Goal: Information Seeking & Learning: Get advice/opinions

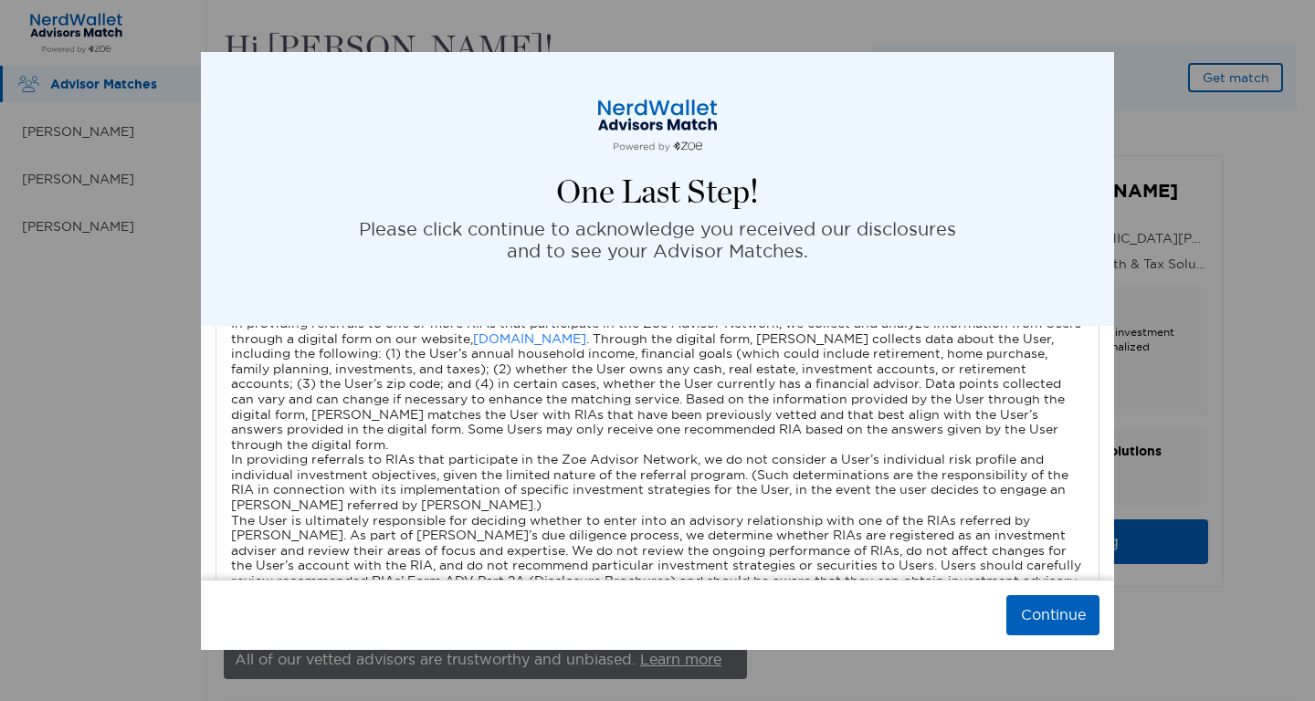
scroll to position [3309, 0]
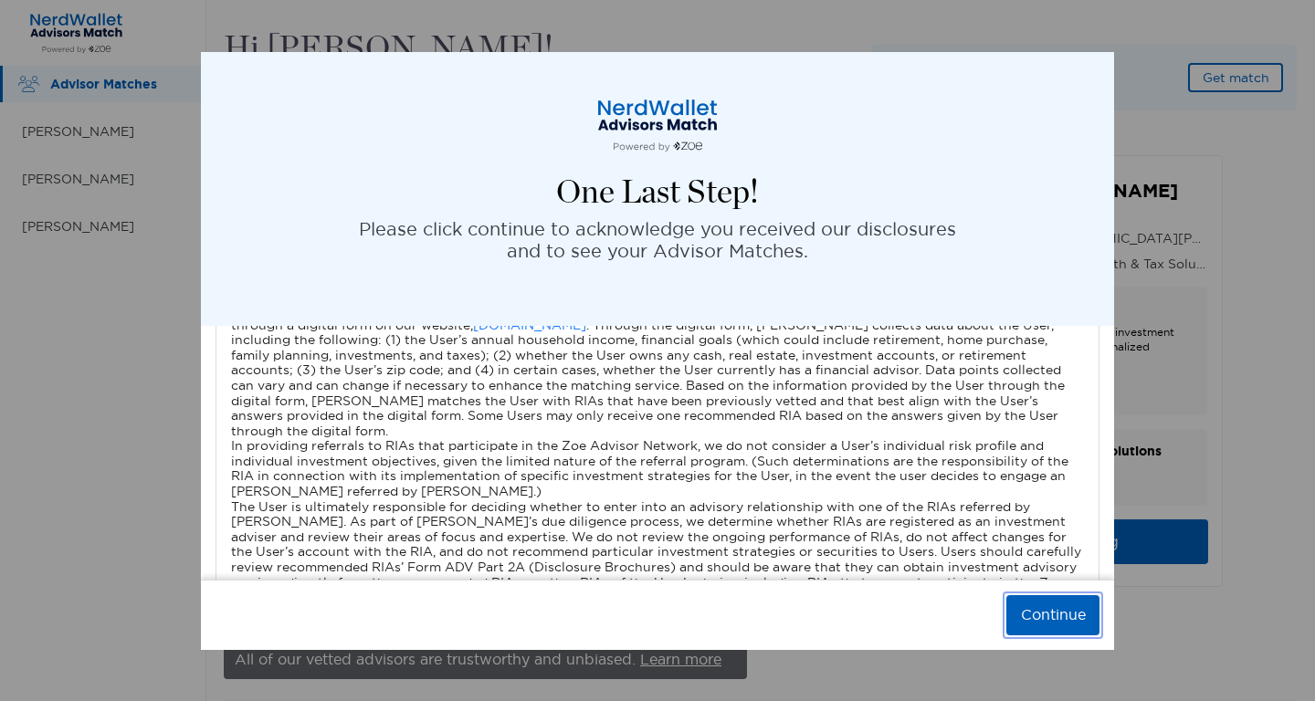
click at [1034, 609] on button "Continue" at bounding box center [1052, 615] width 93 height 40
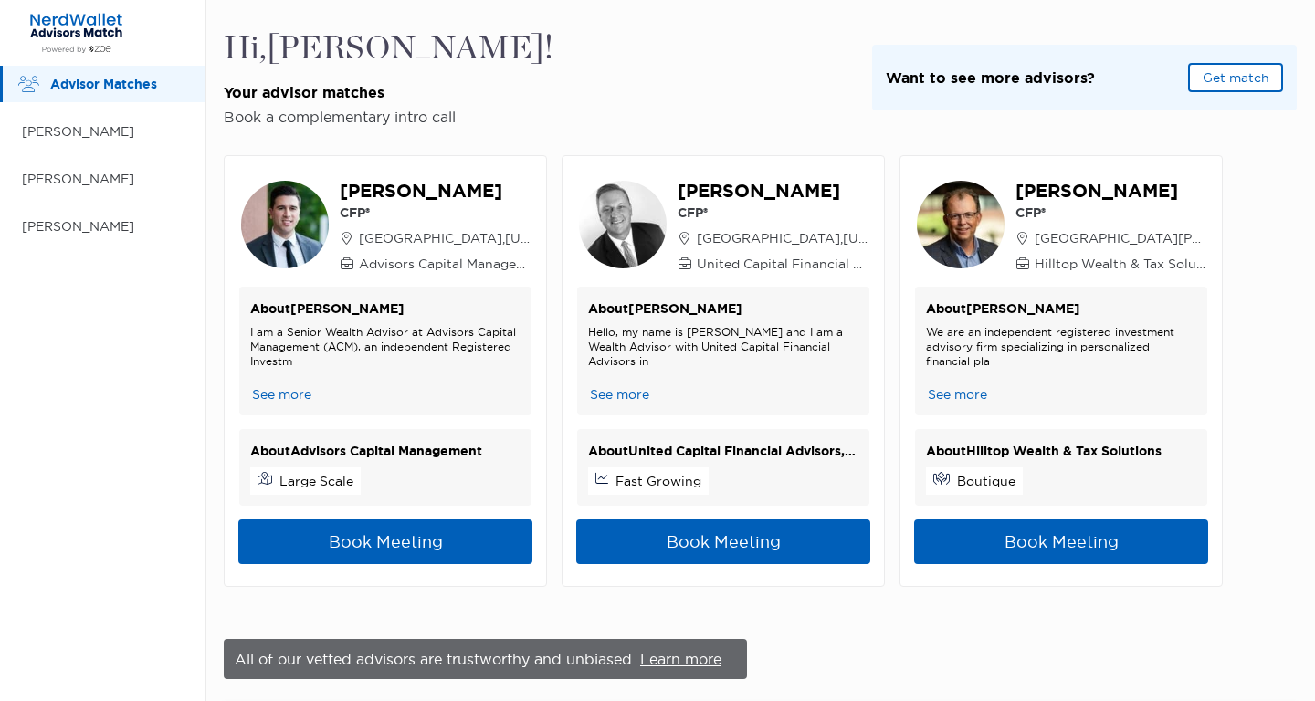
click at [649, 91] on div "Hi, [PERSON_NAME] ! Your advisor matches Book a complementary intro call Want t…" at bounding box center [760, 77] width 1073 height 97
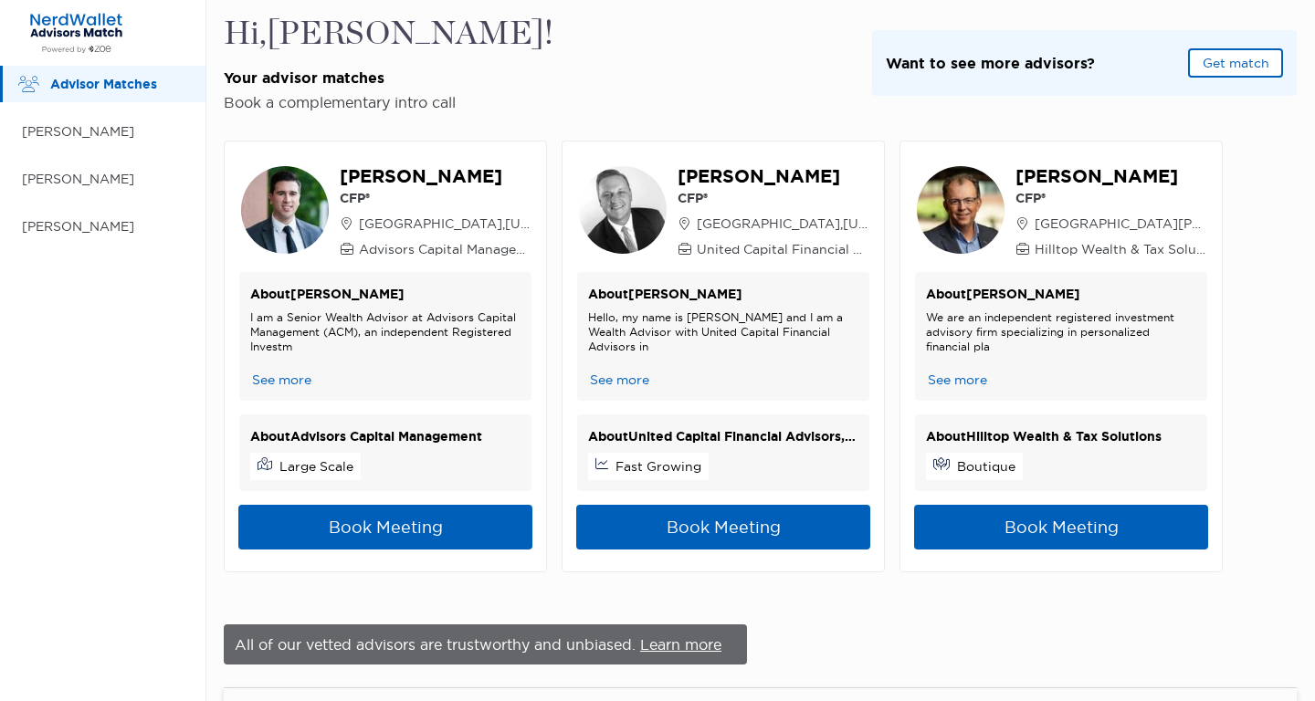
scroll to position [0, 0]
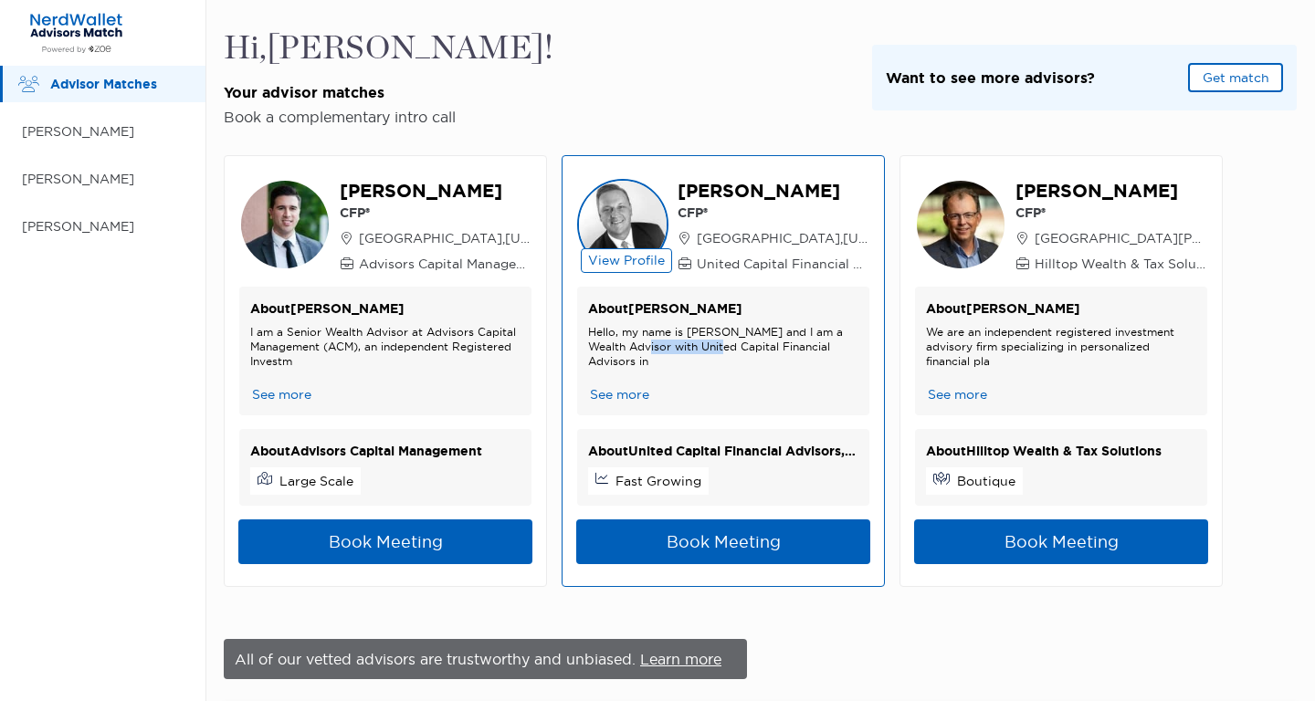
drag, startPoint x: 651, startPoint y: 352, endPoint x: 727, endPoint y: 351, distance: 75.8
click at [727, 352] on div "Hello, my name is [PERSON_NAME] and I am a Wealth Advisor with United Capital F…" at bounding box center [723, 347] width 270 height 44
click at [727, 351] on div "Hello, my name is [PERSON_NAME] and I am a Wealth Advisor with United Capital F…" at bounding box center [723, 347] width 270 height 44
click at [634, 394] on button "See more" at bounding box center [619, 394] width 63 height 19
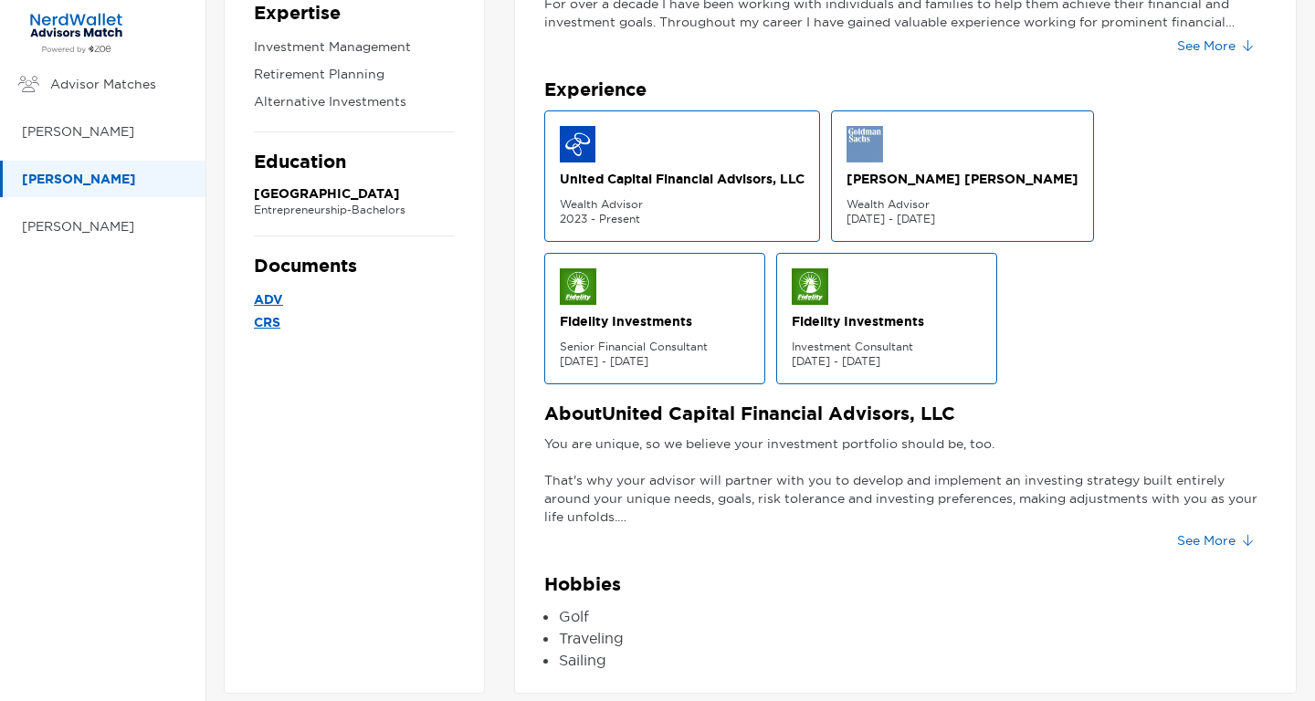
scroll to position [419, 0]
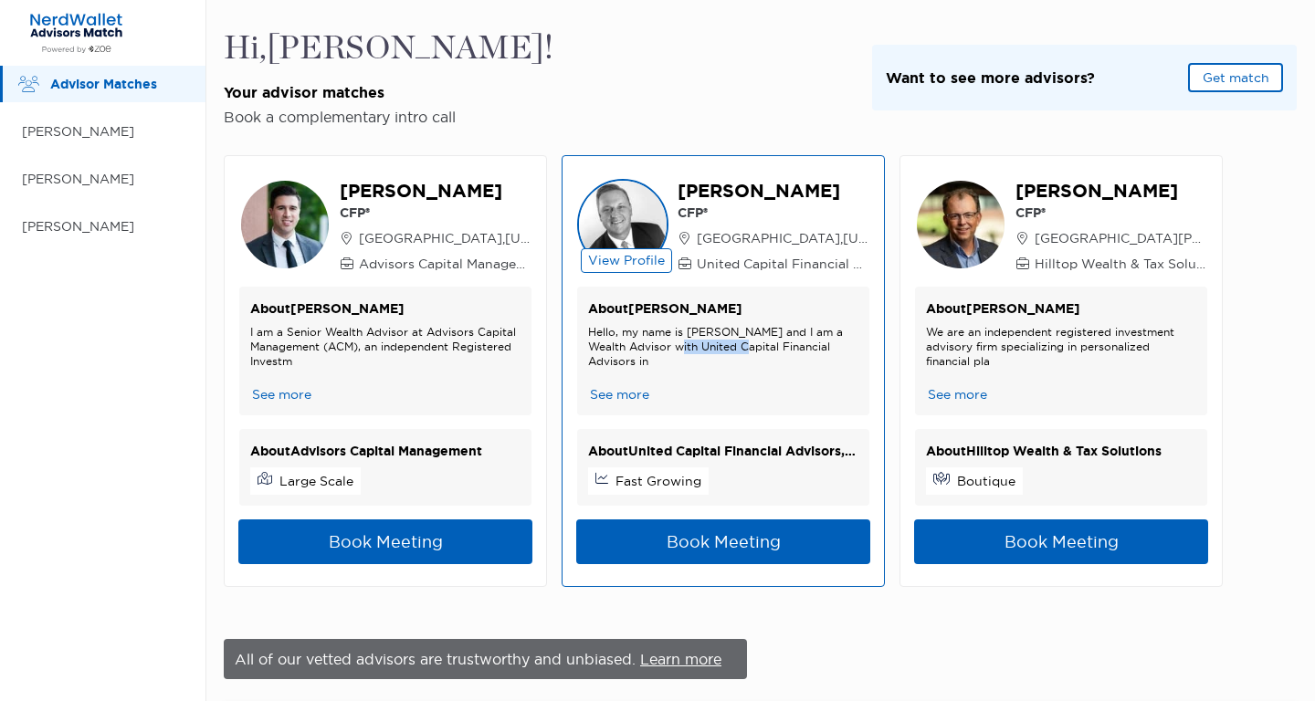
drag, startPoint x: 683, startPoint y: 349, endPoint x: 747, endPoint y: 349, distance: 63.9
click at [747, 349] on div "Hello, my name is [PERSON_NAME] and I am a Wealth Advisor with United Capital F…" at bounding box center [723, 347] width 270 height 44
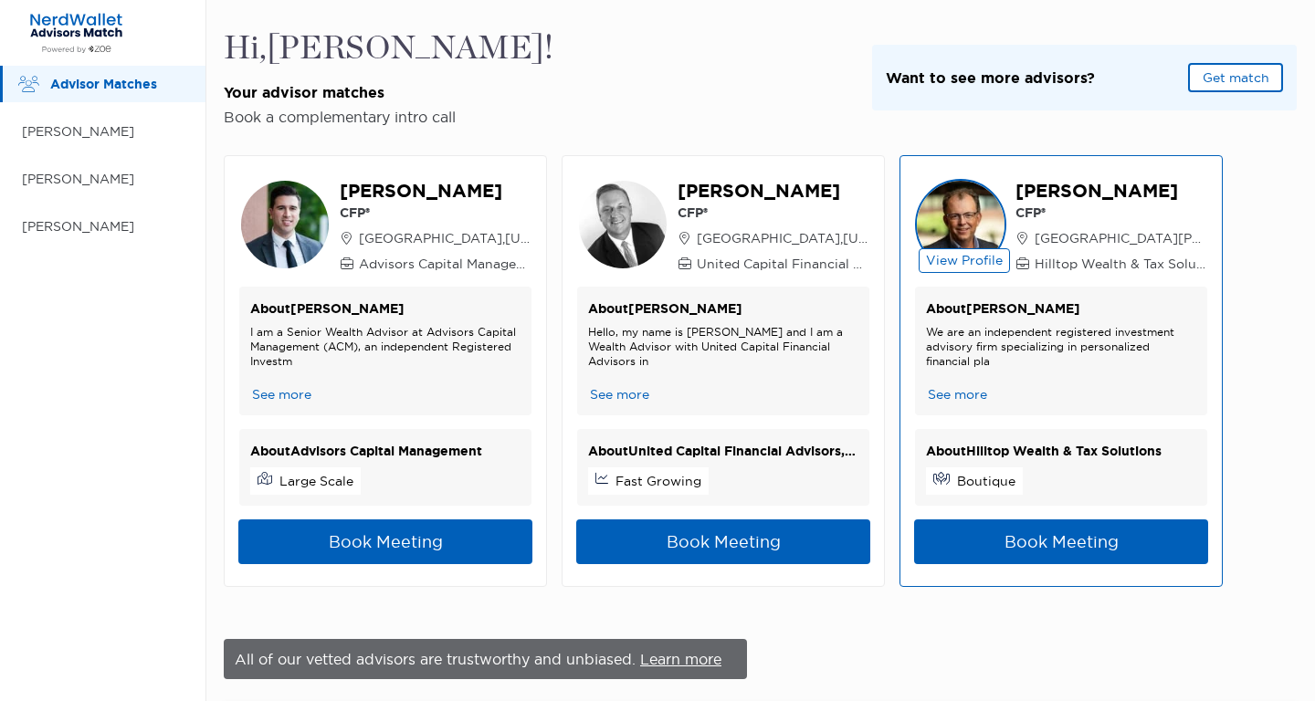
click at [1004, 351] on div "We are an independent registered investment advisory firm specializing in perso…" at bounding box center [1061, 347] width 270 height 44
click at [963, 394] on button "See more" at bounding box center [957, 394] width 63 height 19
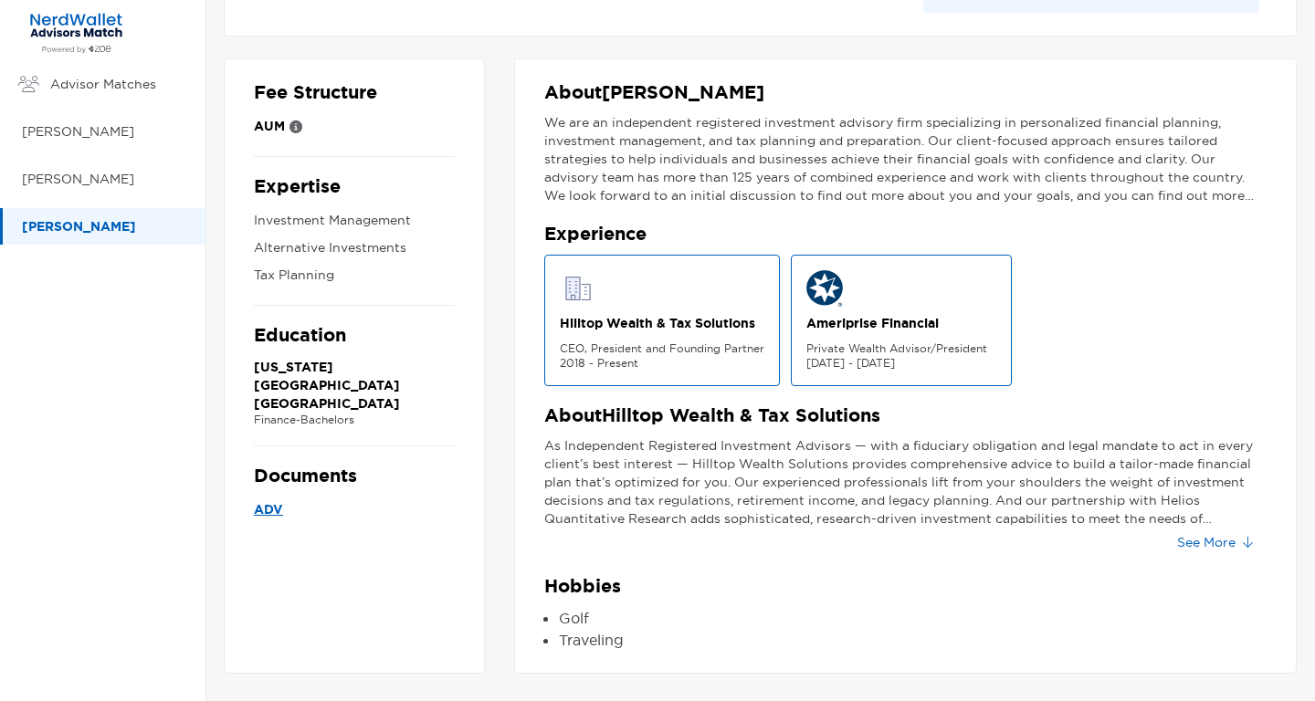
scroll to position [226, 0]
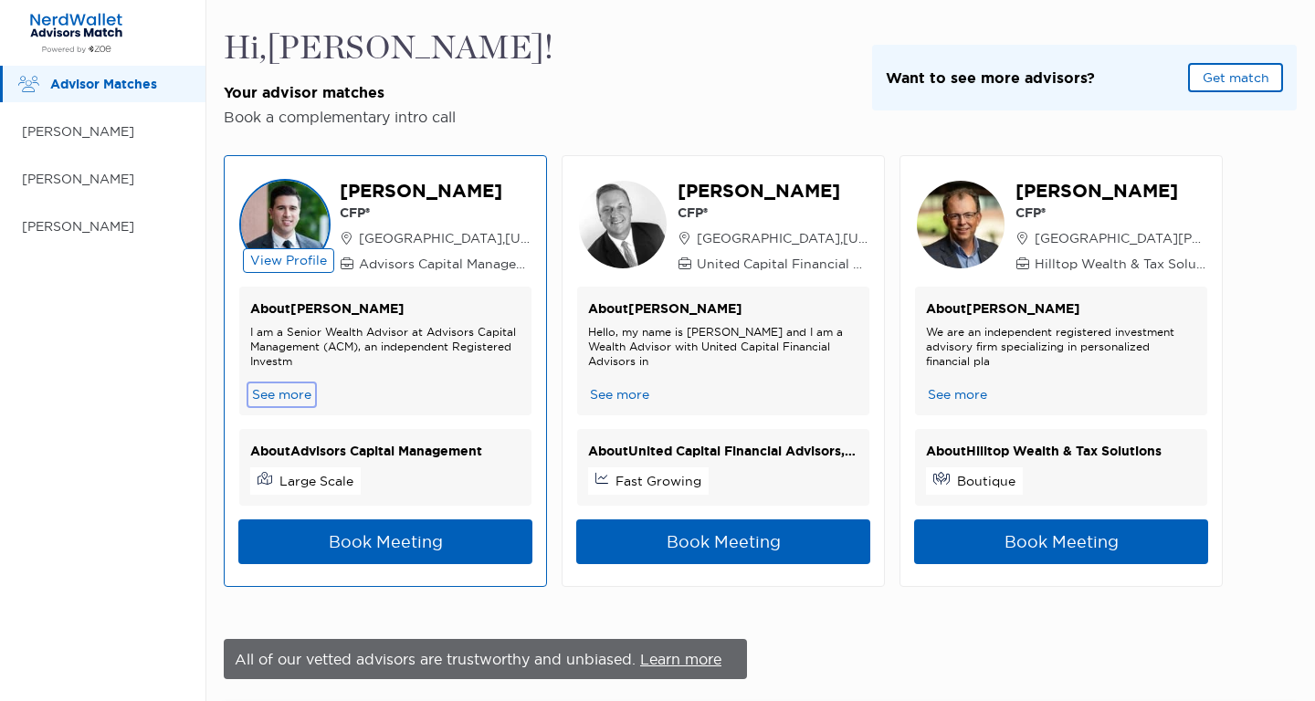
click at [289, 399] on button "See more" at bounding box center [281, 394] width 63 height 19
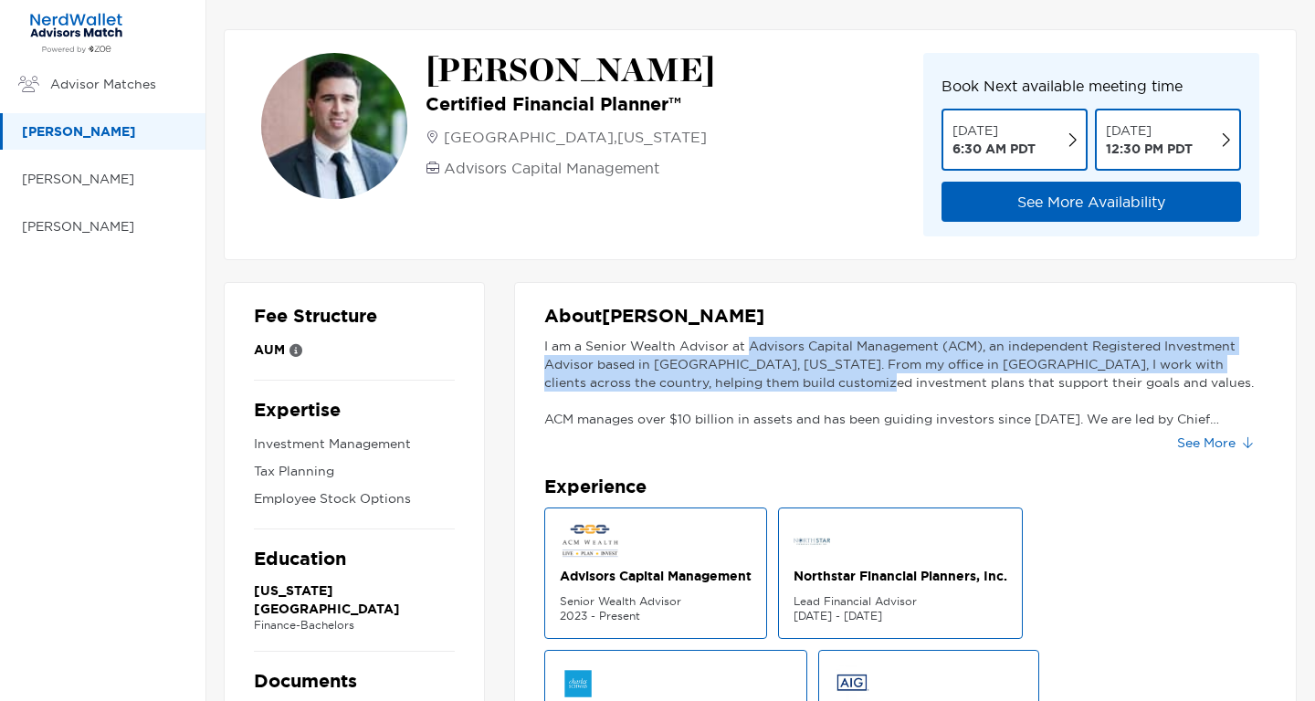
drag, startPoint x: 751, startPoint y: 348, endPoint x: 803, endPoint y: 374, distance: 58.4
click at [803, 375] on div "I am a Senior Wealth Advisor at Advisors Capital Management (ACM), an independe…" at bounding box center [905, 382] width 722 height 91
click at [803, 374] on div "I am a Senior Wealth Advisor at Advisors Capital Management (ACM), an independe…" at bounding box center [905, 382] width 722 height 91
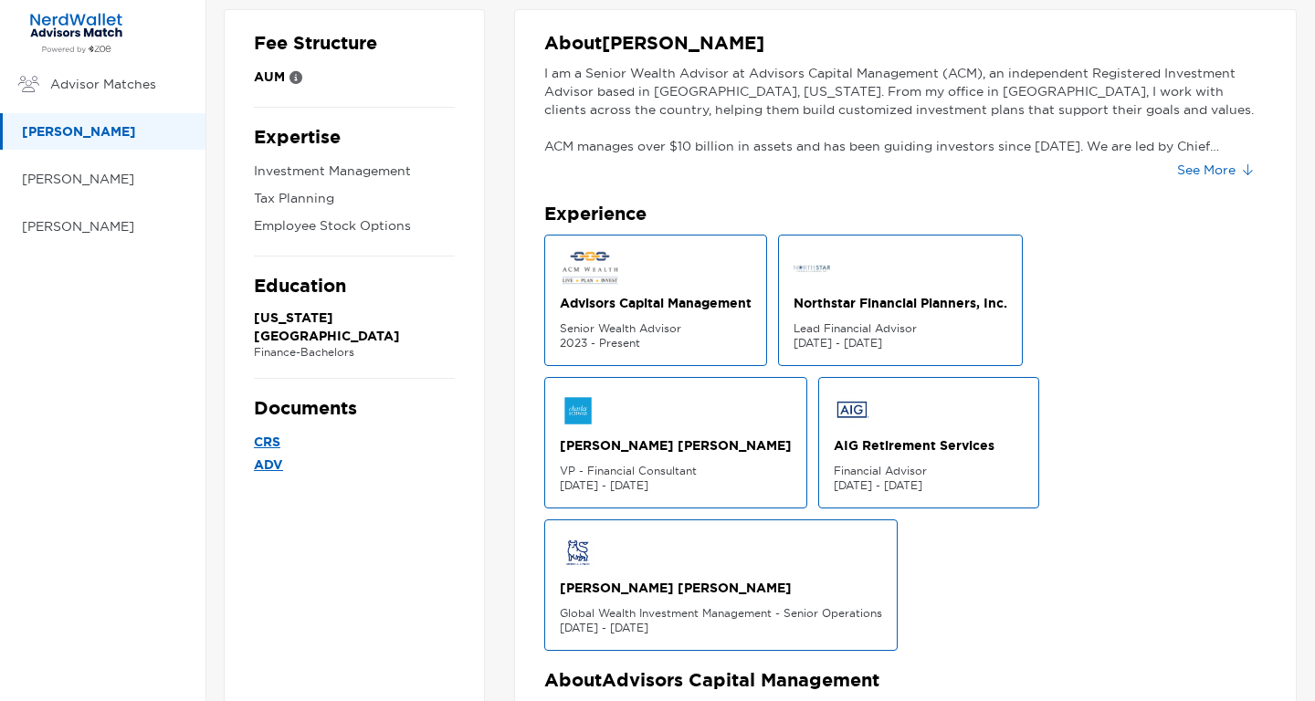
scroll to position [375, 0]
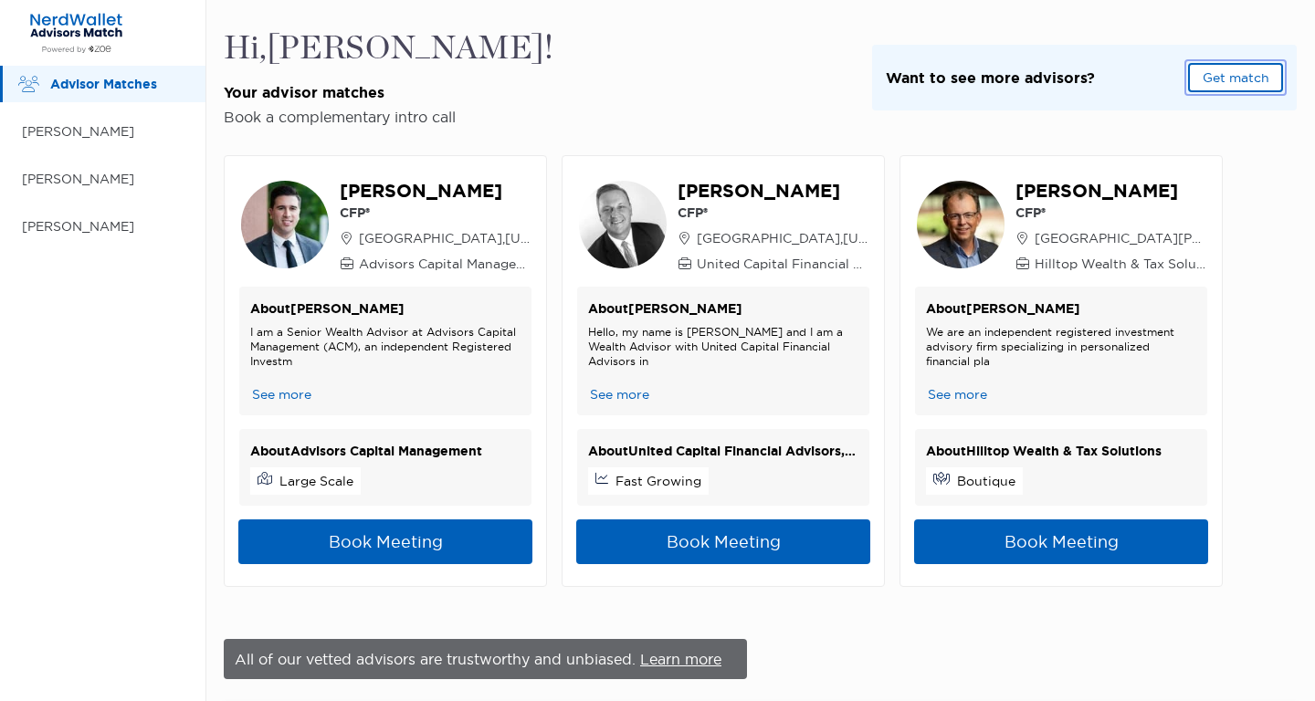
click at [1219, 79] on button "Get match" at bounding box center [1235, 77] width 95 height 29
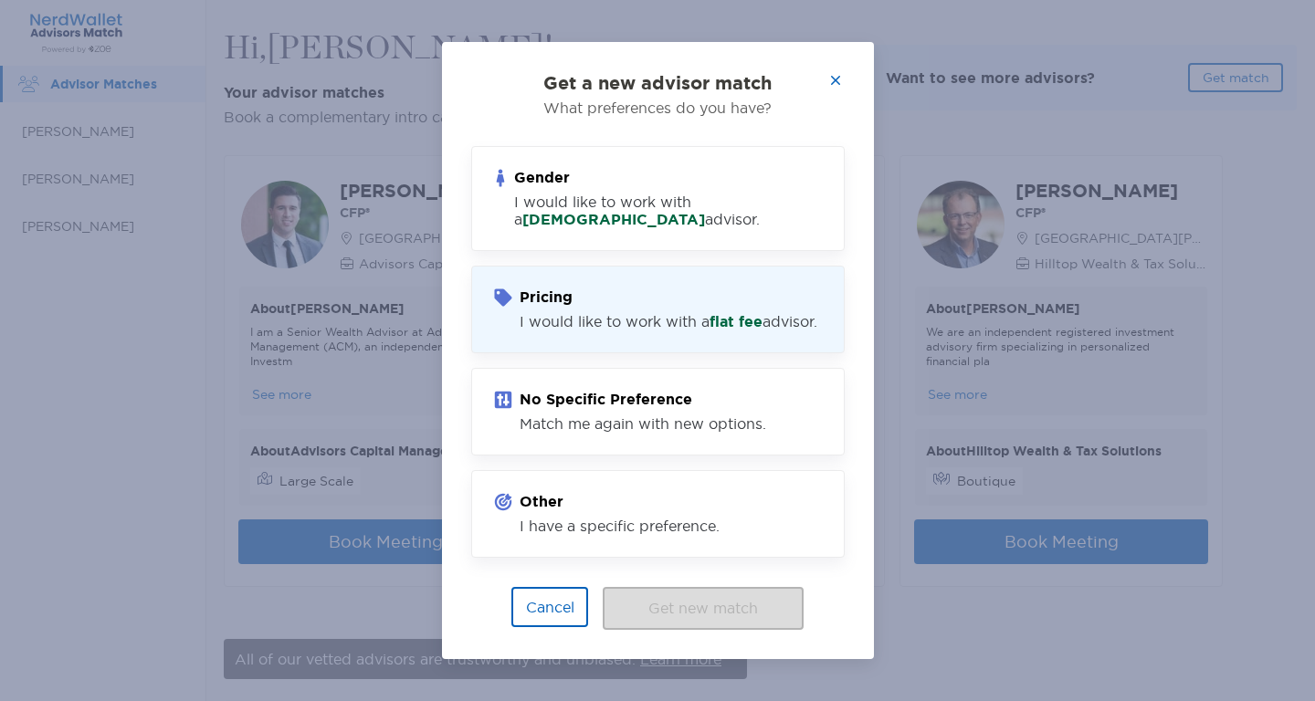
click at [730, 341] on div "Pricing I would like to work with a flat fee advisor." at bounding box center [657, 310] width 373 height 88
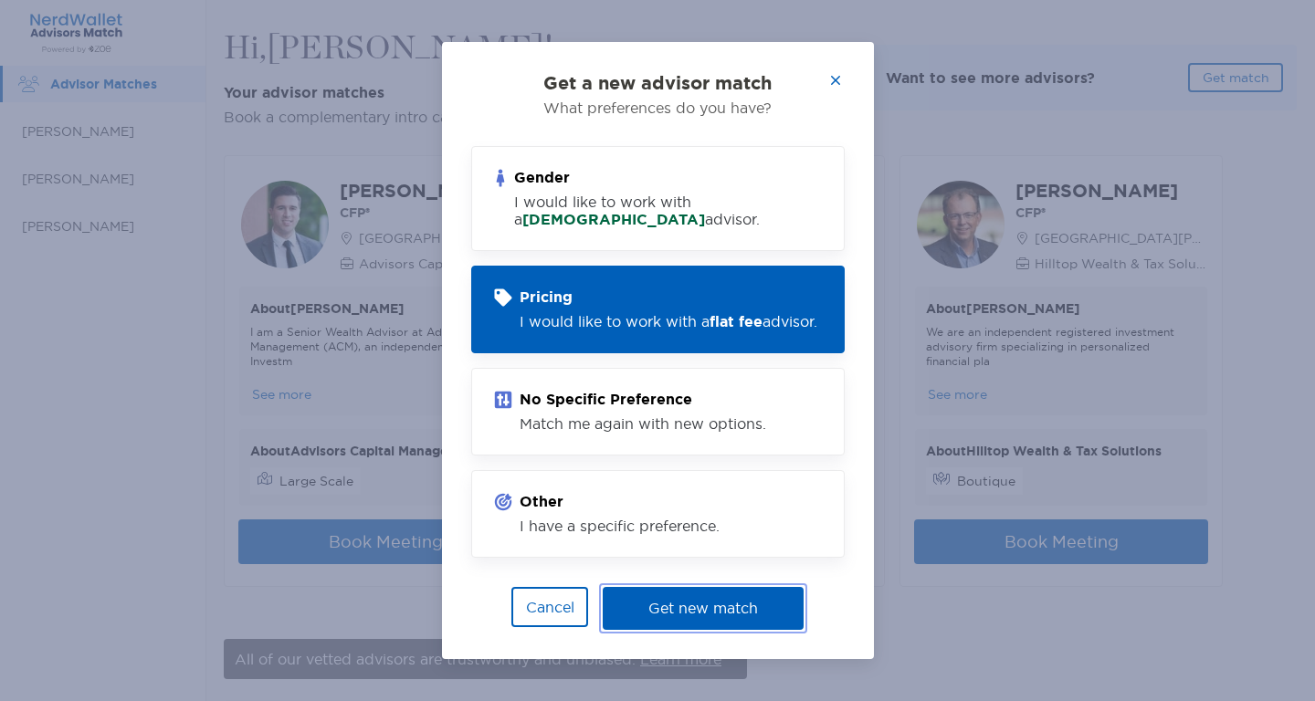
click at [707, 615] on button "Get new match" at bounding box center [703, 608] width 201 height 43
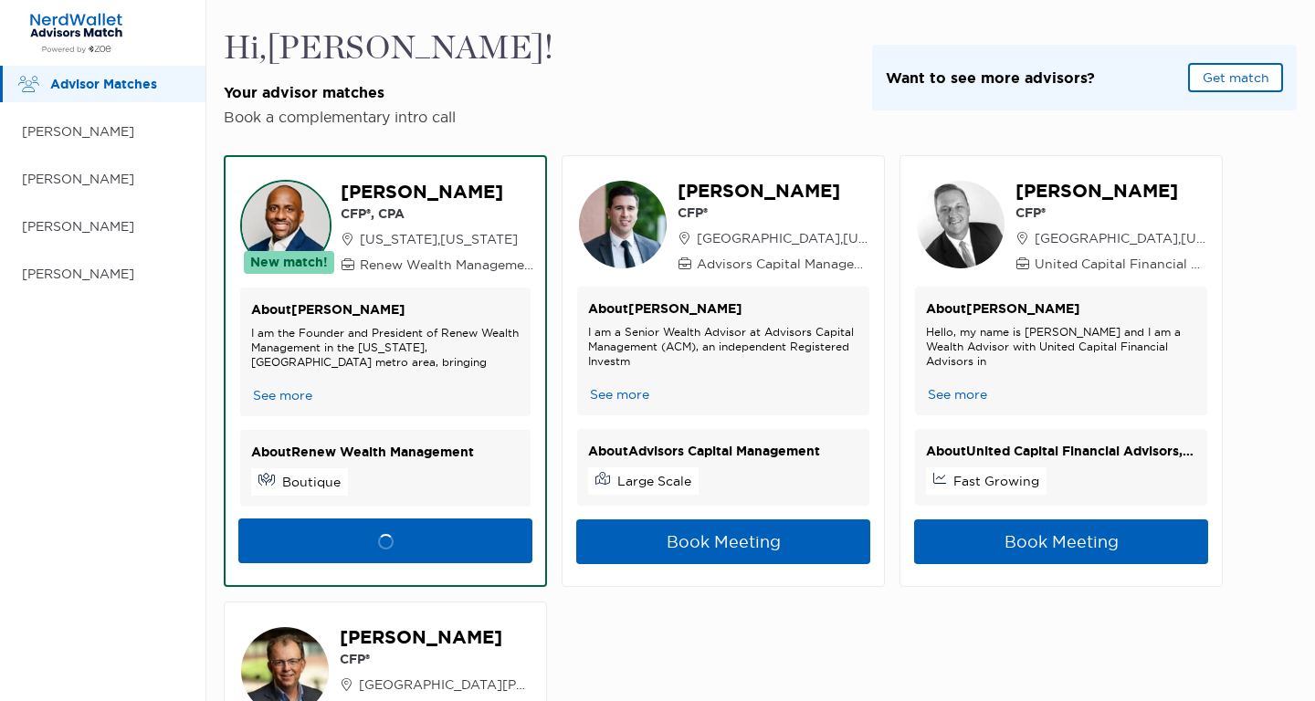
click at [639, 87] on div "Hi, [PERSON_NAME] ! Your advisor matches Book a complementary intro call Want t…" at bounding box center [760, 77] width 1073 height 97
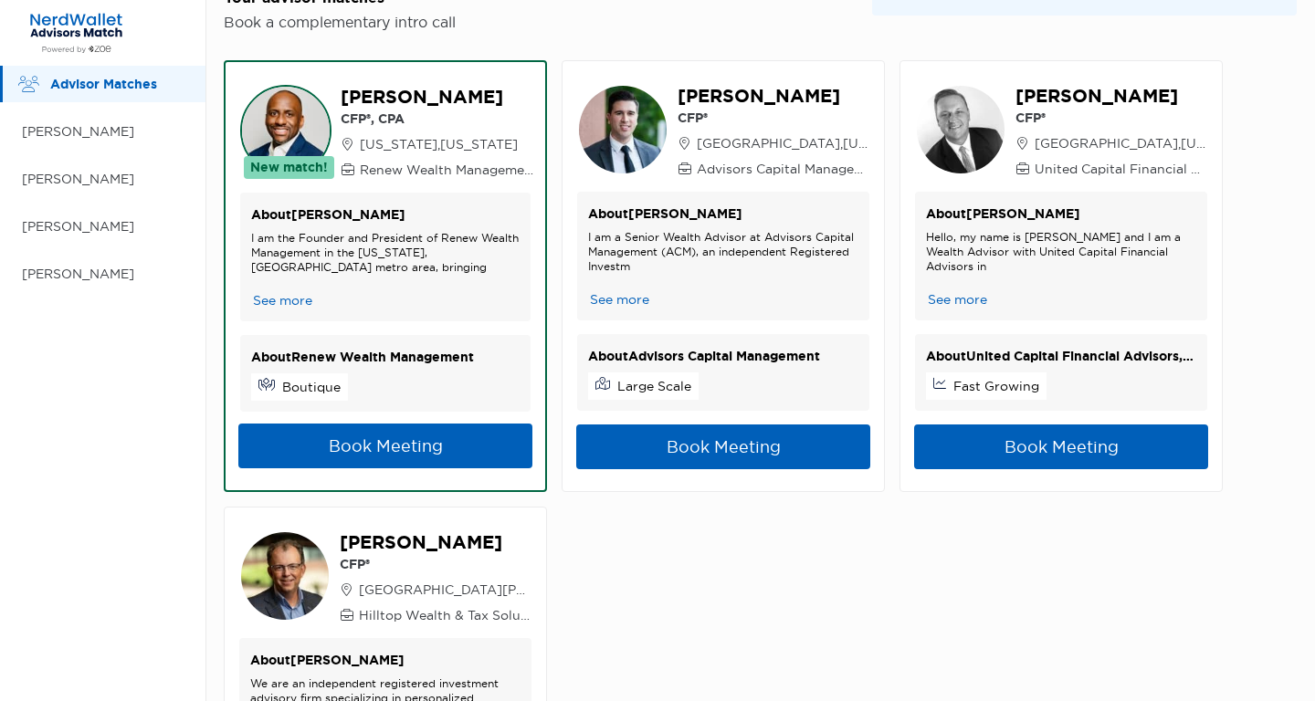
scroll to position [78, 0]
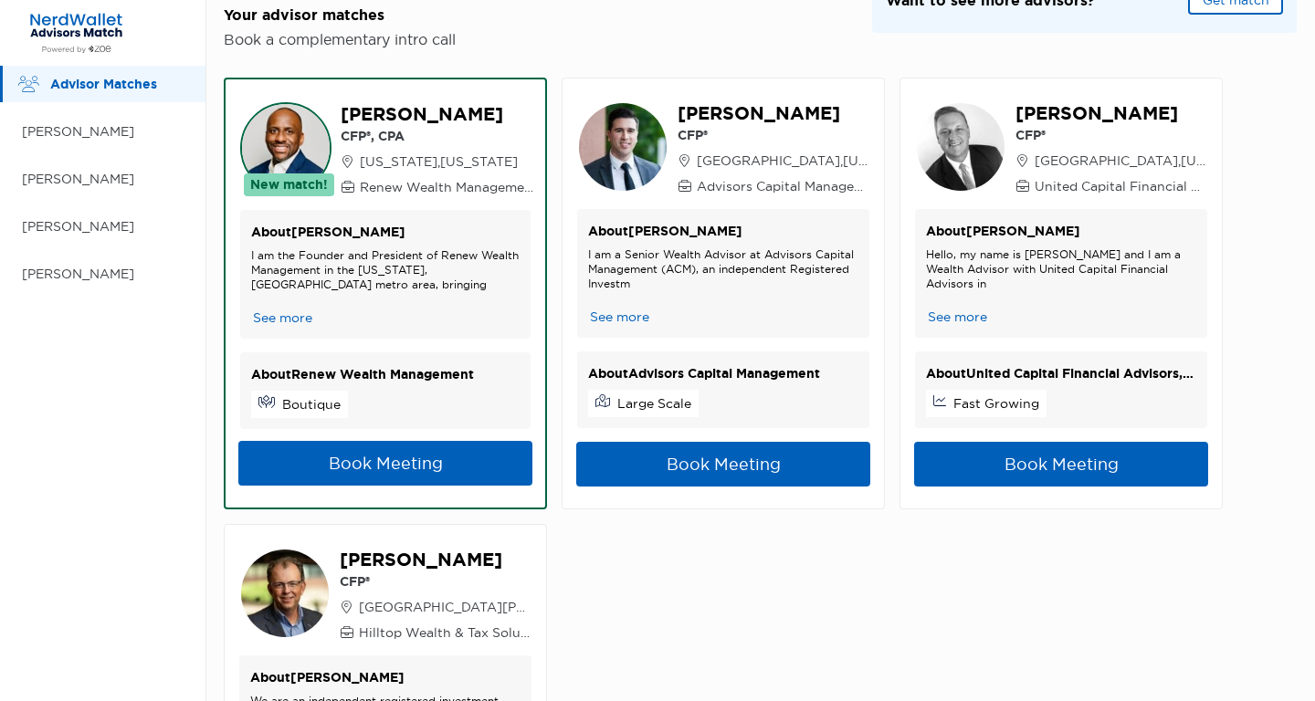
click at [624, 574] on div "New match! [PERSON_NAME] CFP®, CPA [US_STATE] , [US_STATE] Renew Wealth Managem…" at bounding box center [760, 516] width 1073 height 937
click at [551, 441] on div "New match! [PERSON_NAME] CFP®, CPA [US_STATE] , [US_STATE] Renew Wealth Managem…" at bounding box center [760, 516] width 1073 height 937
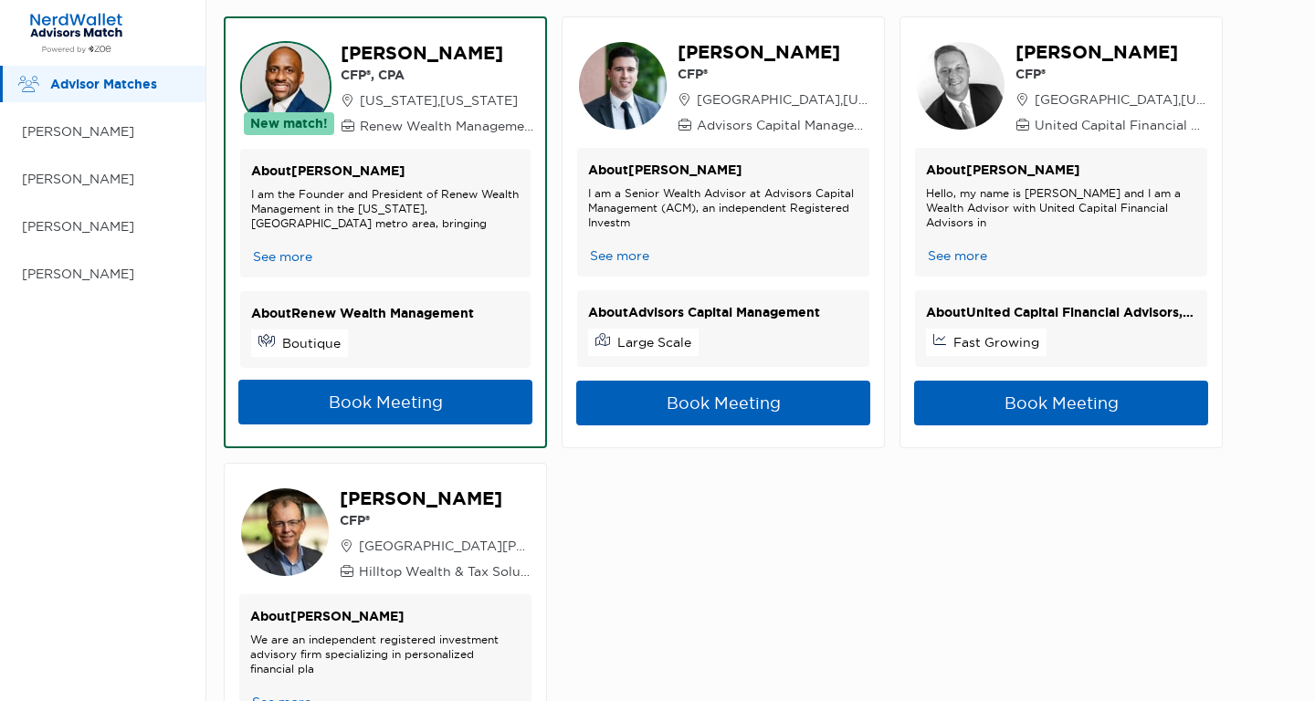
scroll to position [0, 0]
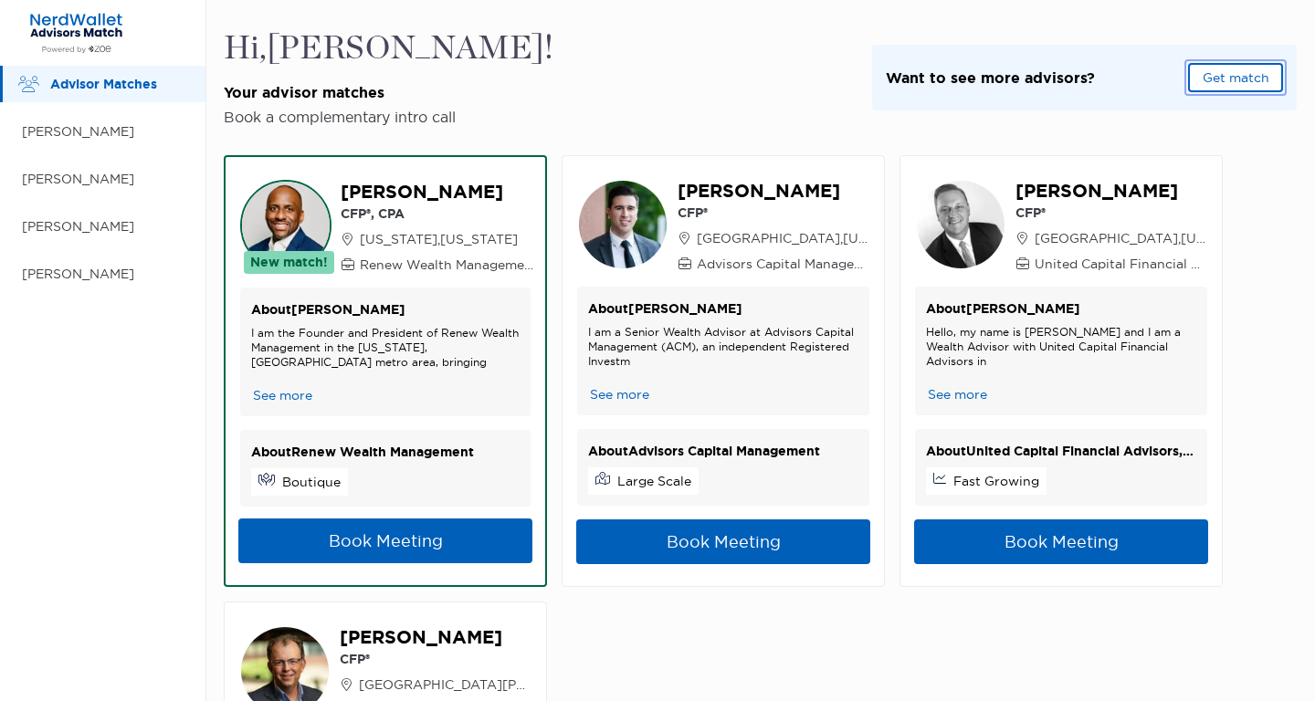
click at [1231, 69] on button "Get match" at bounding box center [1235, 77] width 95 height 29
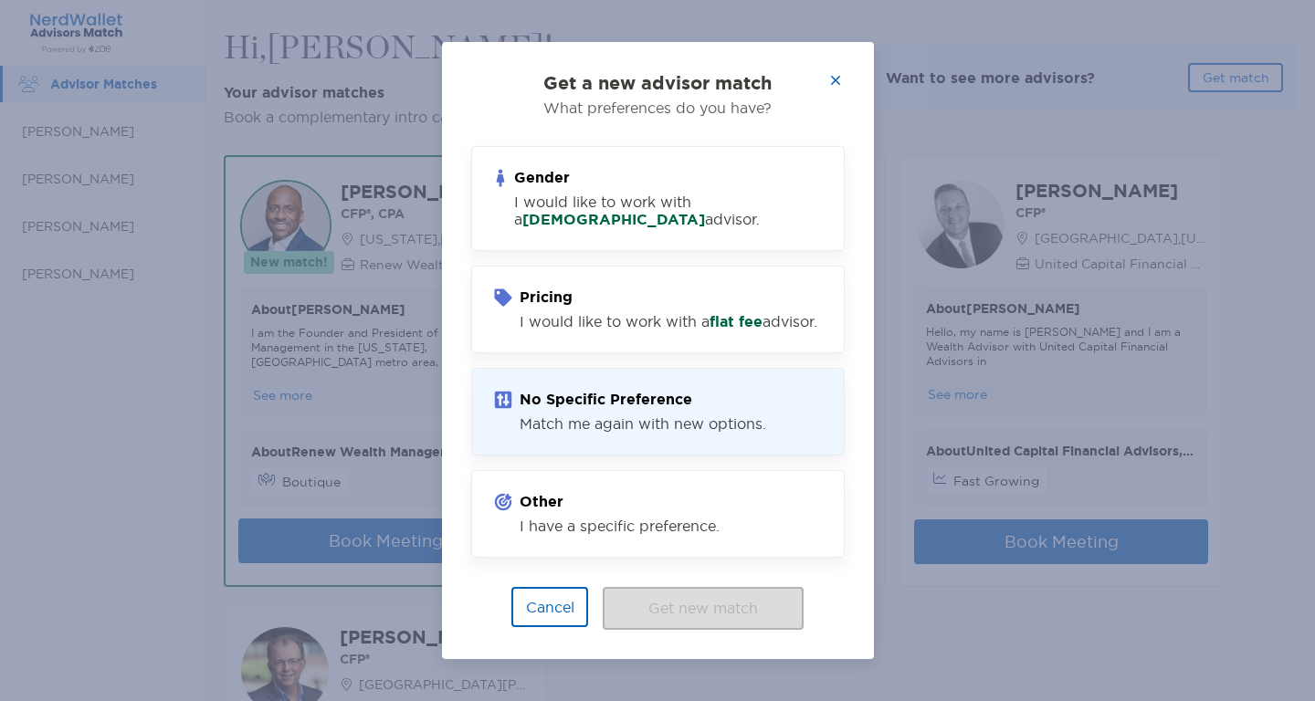
click at [683, 430] on div "Match me again with new options." at bounding box center [643, 423] width 247 height 17
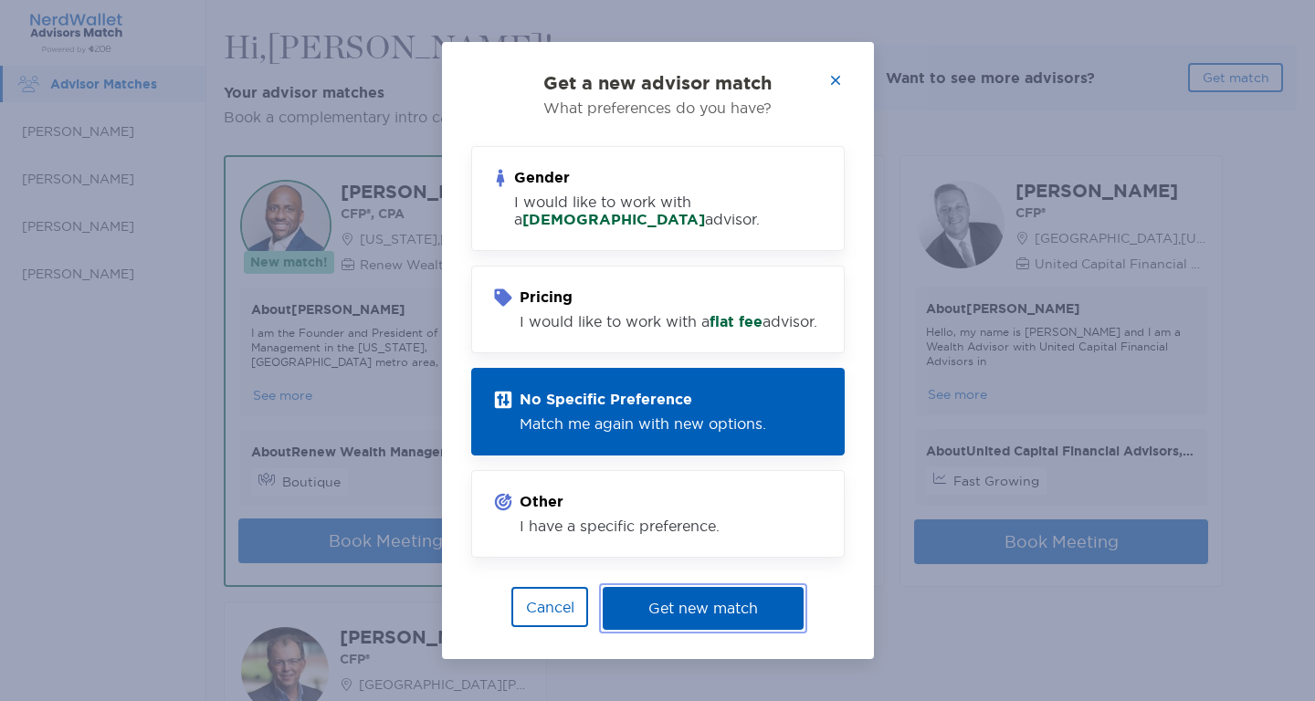
click at [696, 622] on button "Get new match" at bounding box center [703, 608] width 201 height 43
